Goal: Task Accomplishment & Management: Manage account settings

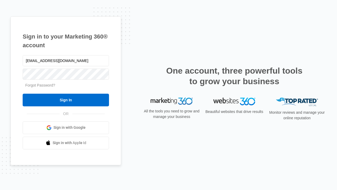
type input "[EMAIL_ADDRESS][DOMAIN_NAME]"
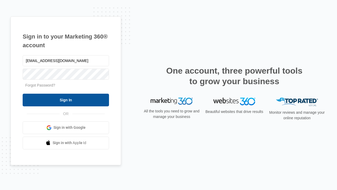
click at [66, 100] on input "Sign In" at bounding box center [66, 99] width 86 height 13
